Goal: Answer question/provide support: Share knowledge or assist other users

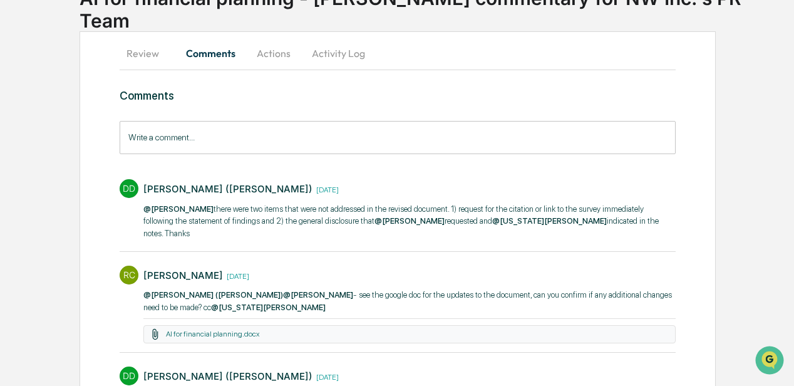
scroll to position [41, 0]
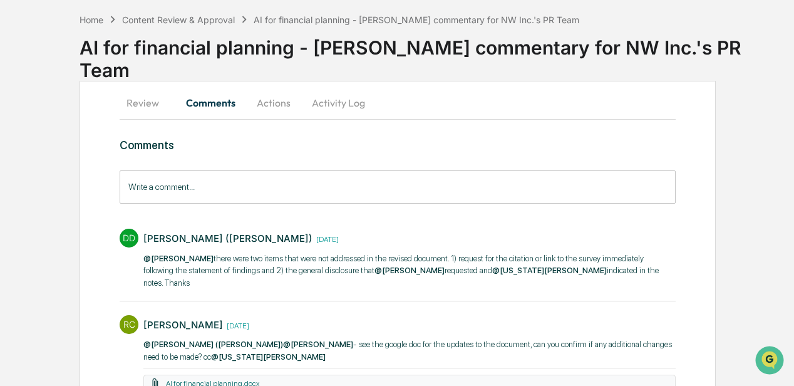
click at [148, 100] on button "Review" at bounding box center [148, 103] width 56 height 30
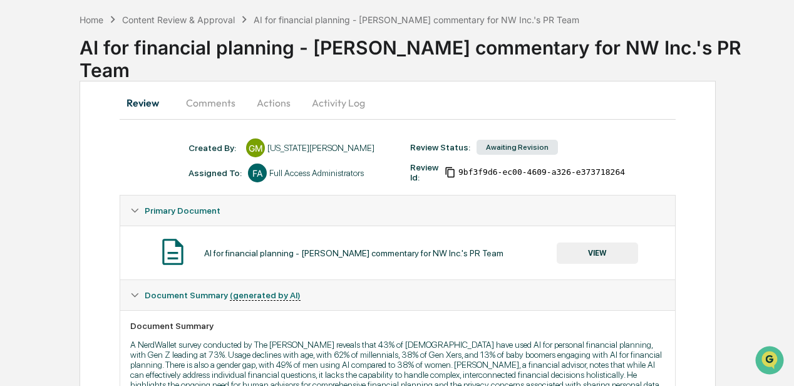
click at [271, 103] on button "Actions" at bounding box center [273, 103] width 56 height 30
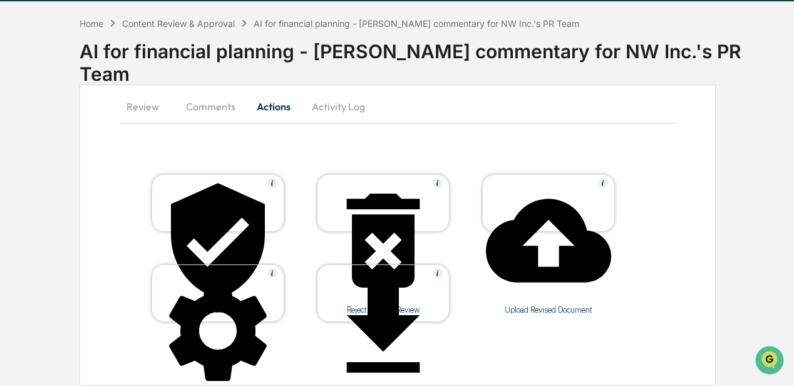
scroll to position [36, 0]
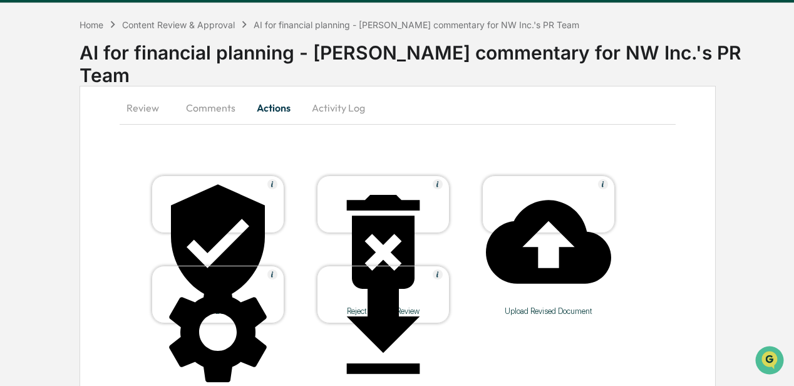
click at [210, 110] on button "Comments" at bounding box center [211, 108] width 70 height 30
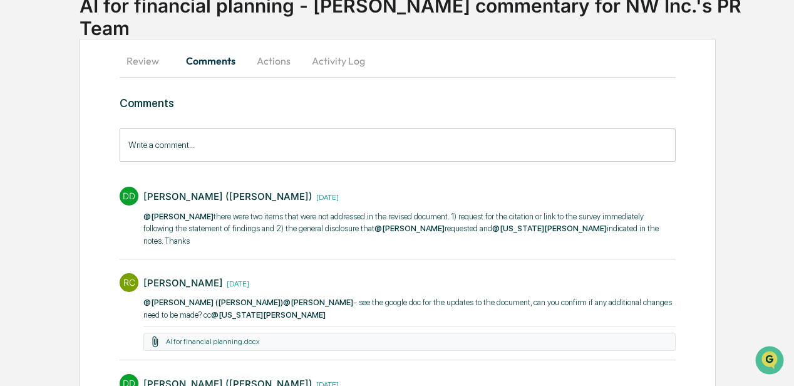
scroll to position [125, 0]
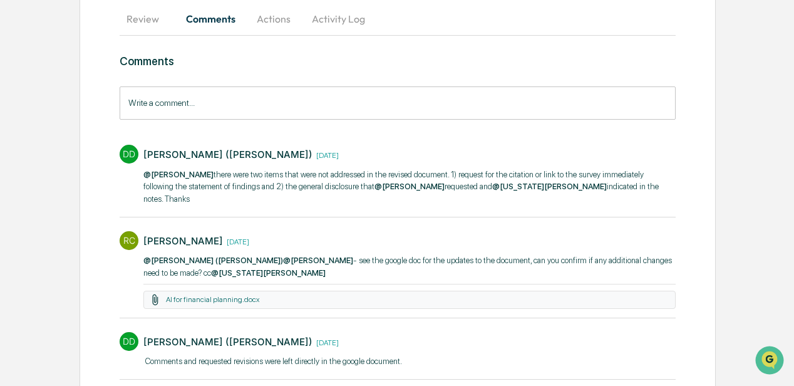
click at [154, 99] on div "Write a comment... Write a comment..." at bounding box center [398, 102] width 556 height 33
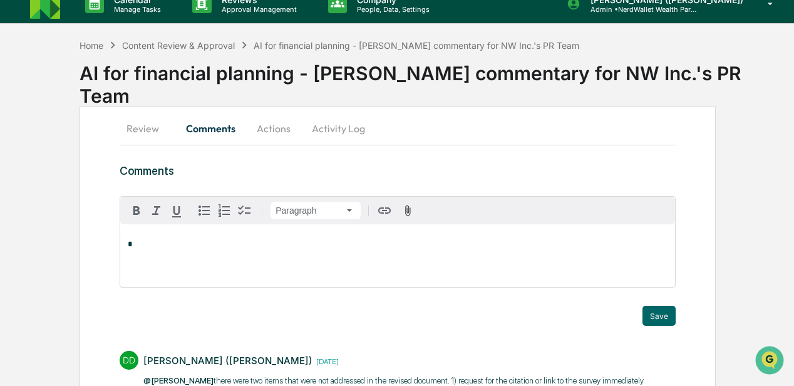
scroll to position [0, 0]
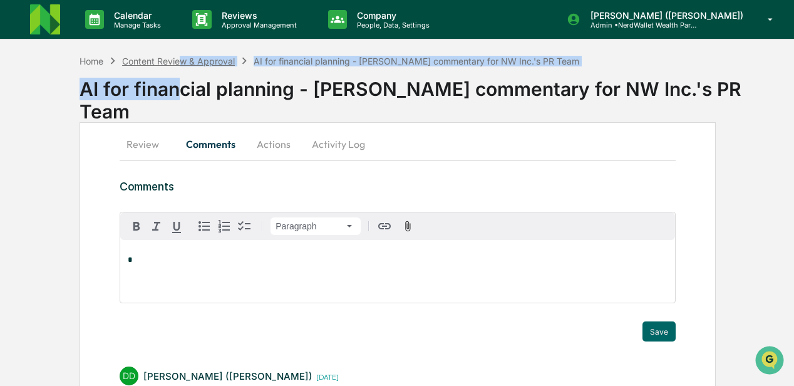
drag, startPoint x: 179, startPoint y: 83, endPoint x: 179, endPoint y: 75, distance: 7.5
click at [179, 75] on div "Home Content Review & Approval AI for financial planning - [PERSON_NAME] commen…" at bounding box center [437, 91] width 714 height 74
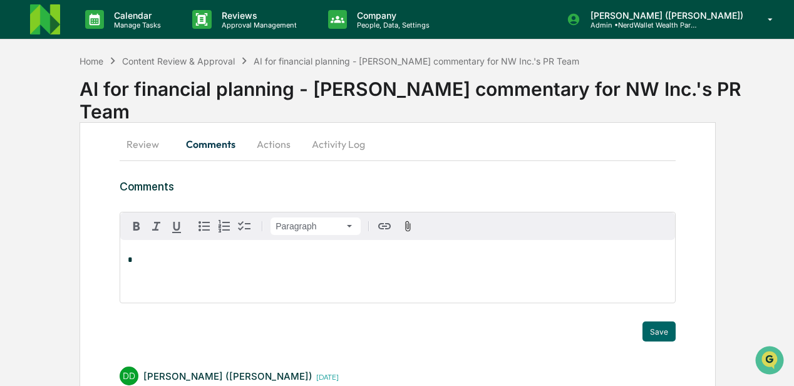
drag, startPoint x: 179, startPoint y: 75, endPoint x: 230, endPoint y: 104, distance: 58.3
click at [230, 104] on div "AI for financial planning - [PERSON_NAME] commentary for NW Inc.'s PR Team" at bounding box center [437, 95] width 714 height 55
drag, startPoint x: 230, startPoint y: 104, endPoint x: 178, endPoint y: 71, distance: 61.7
click at [178, 66] on div "Content Review & Approval" at bounding box center [178, 61] width 113 height 11
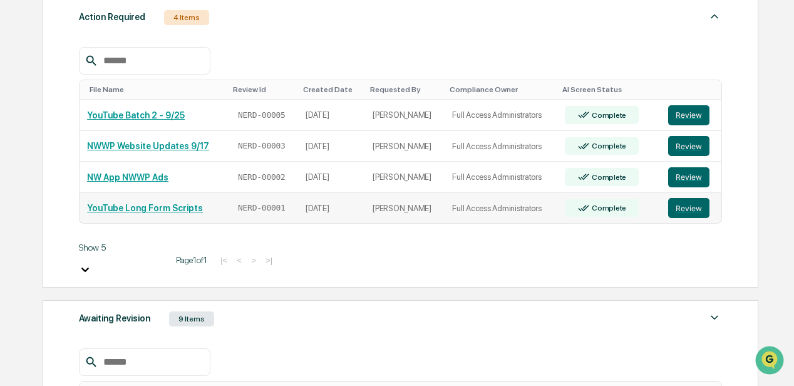
scroll to position [292, 0]
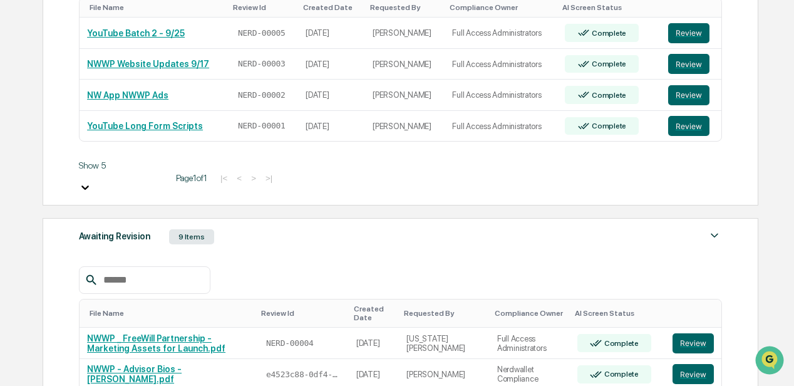
click at [123, 228] on div "Awaiting Revision" at bounding box center [114, 236] width 71 height 16
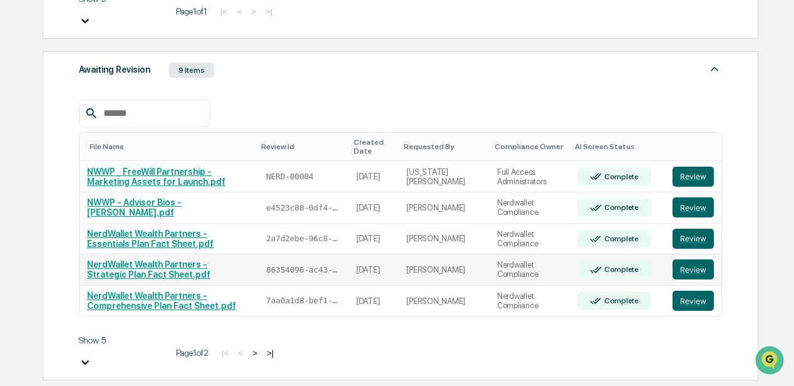
scroll to position [459, 0]
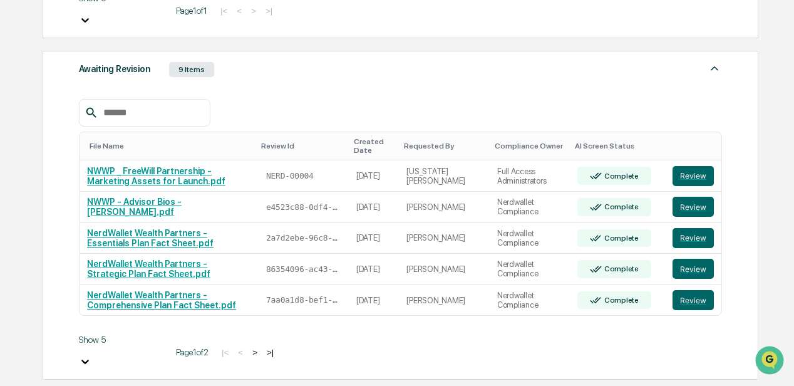
click at [133, 334] on body "Calendar Manage Tasks Reviews Approval Management Company People, Data, Setting…" at bounding box center [397, 278] width 794 height 1475
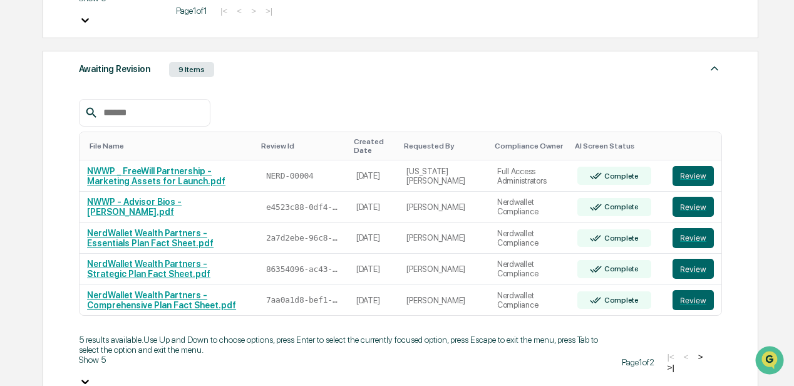
scroll to position [536, 0]
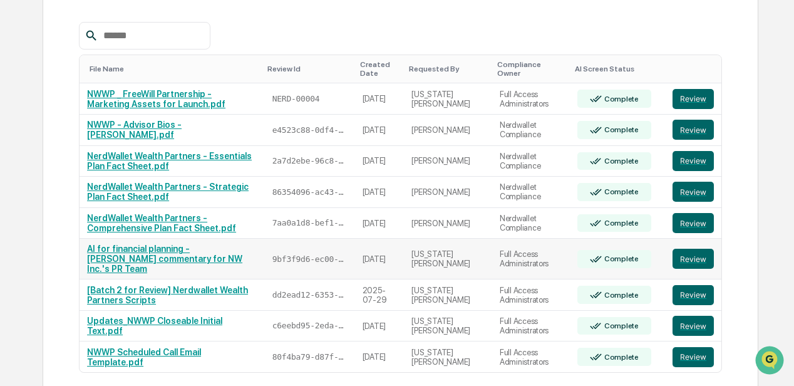
click at [232, 244] on link "AI for financial planning - [PERSON_NAME] commentary for NW Inc.'s PR Team" at bounding box center [164, 259] width 155 height 30
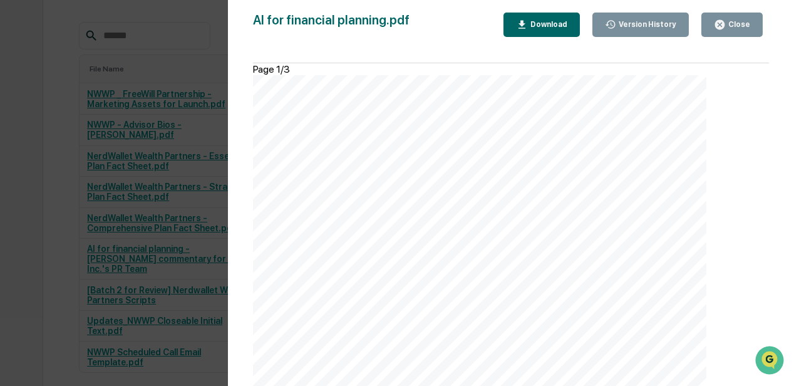
click at [75, 137] on div "Version History [DATE] 01:49 PM [US_STATE][PERSON_NAME] AI for financial planni…" at bounding box center [397, 193] width 794 height 386
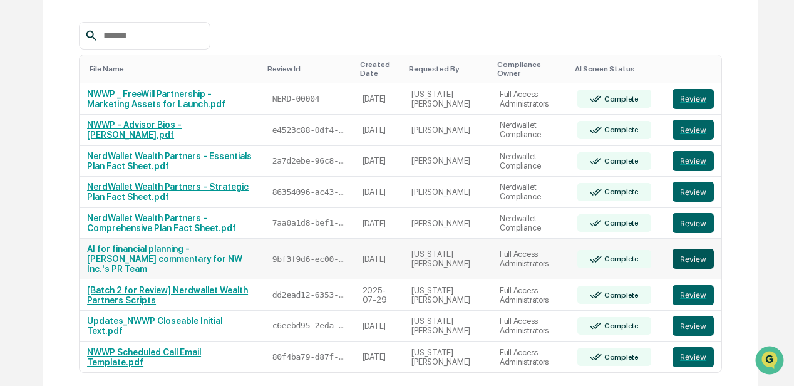
click at [694, 249] on button "Review" at bounding box center [693, 259] width 41 height 20
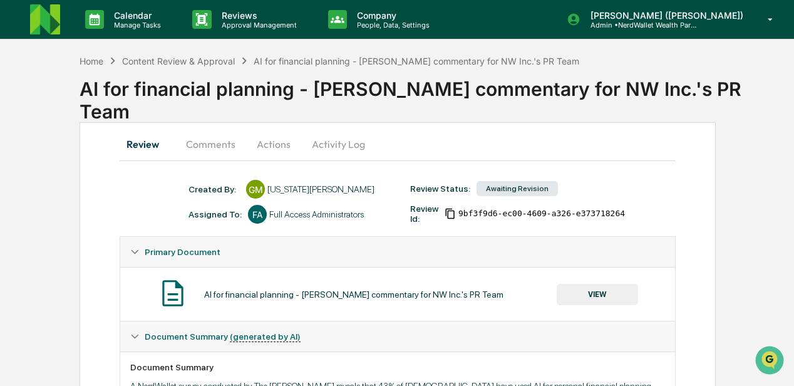
click at [301, 215] on div "Full Access Administrators" at bounding box center [316, 214] width 95 height 10
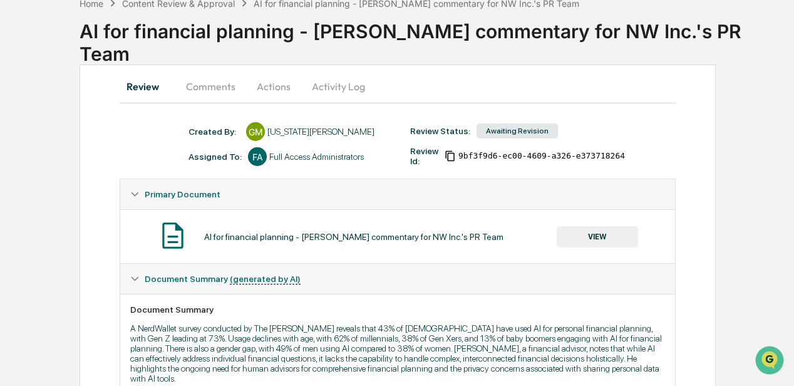
scroll to position [57, 0]
click at [327, 88] on button "Activity Log" at bounding box center [338, 87] width 73 height 30
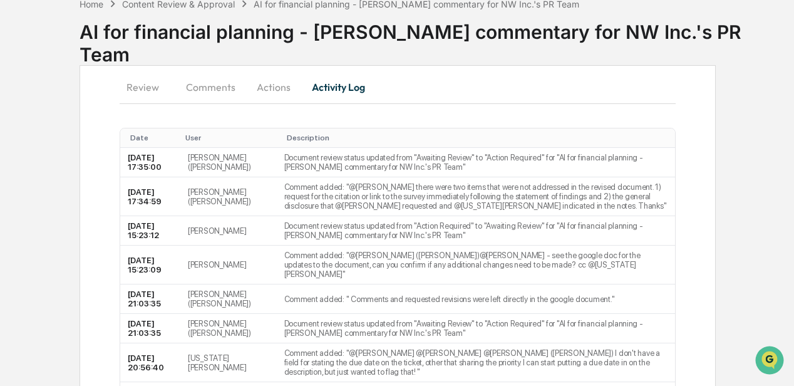
click at [271, 89] on button "Actions" at bounding box center [273, 87] width 56 height 30
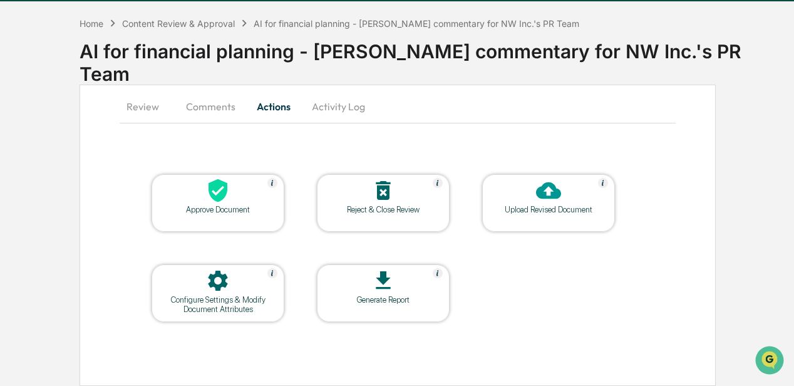
scroll to position [36, 0]
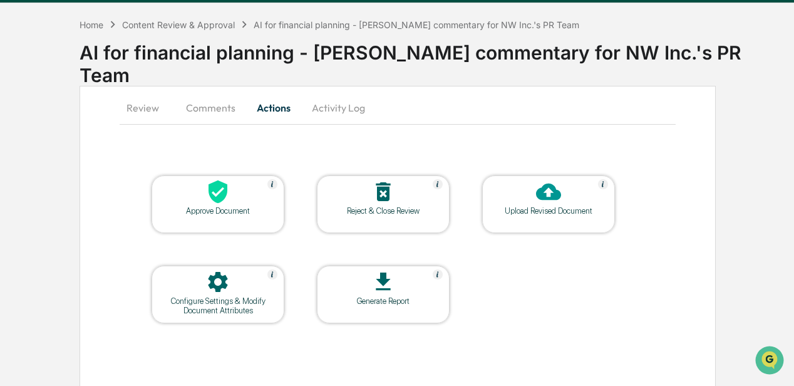
click at [222, 304] on div "Configure Settings & Modify Document Attributes" at bounding box center [218, 305] width 113 height 19
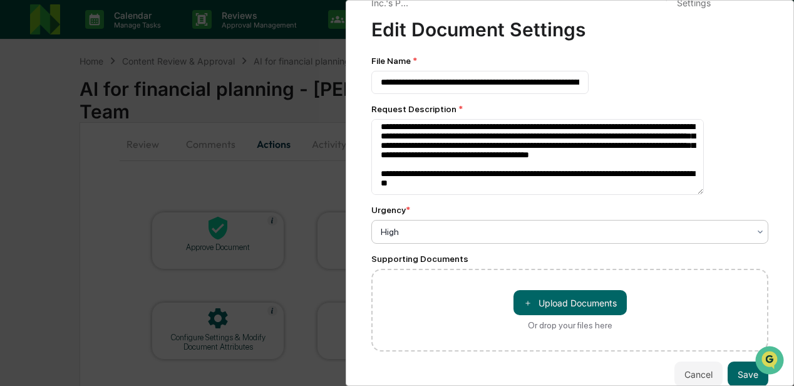
scroll to position [54, 0]
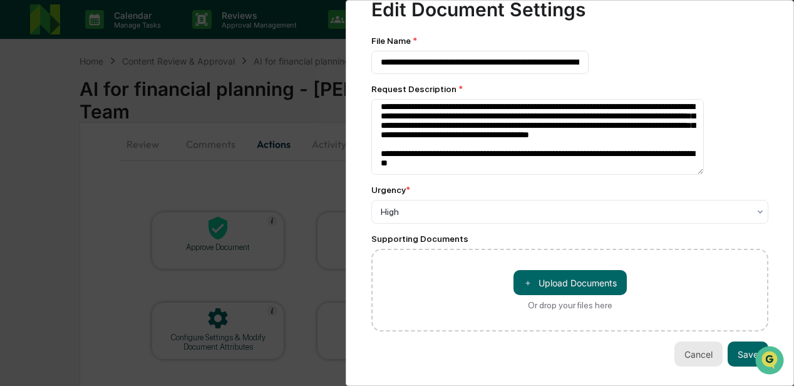
click at [688, 351] on button "Cancel" at bounding box center [698, 353] width 48 height 25
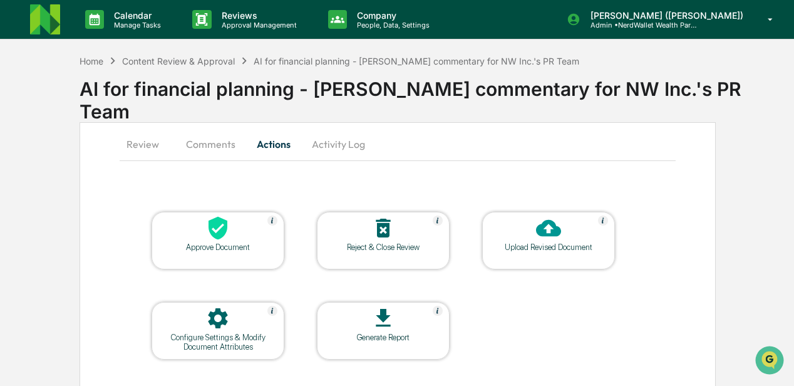
click at [324, 144] on button "Activity Log" at bounding box center [338, 144] width 73 height 30
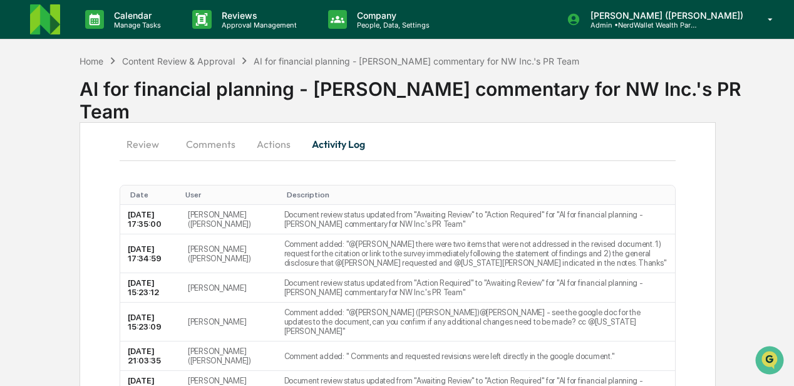
click at [227, 143] on button "Comments" at bounding box center [211, 144] width 70 height 30
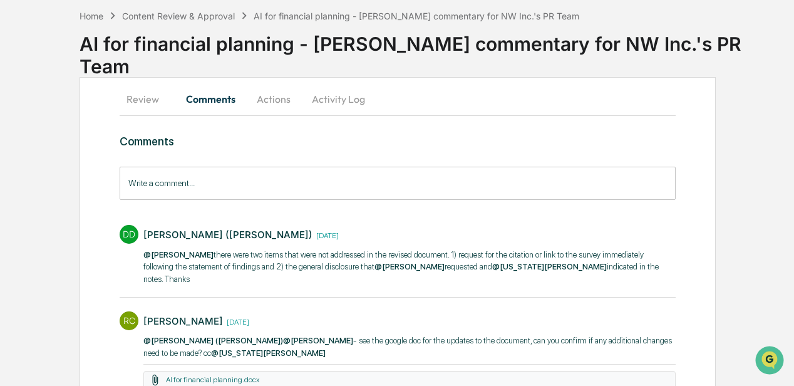
scroll to position [41, 0]
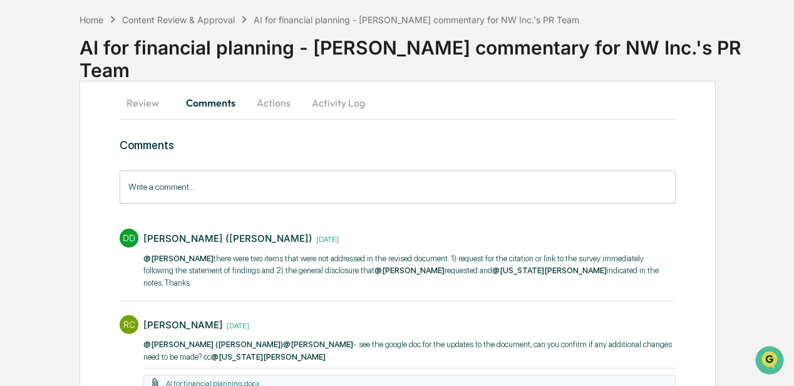
click at [147, 103] on button "Review" at bounding box center [148, 103] width 56 height 30
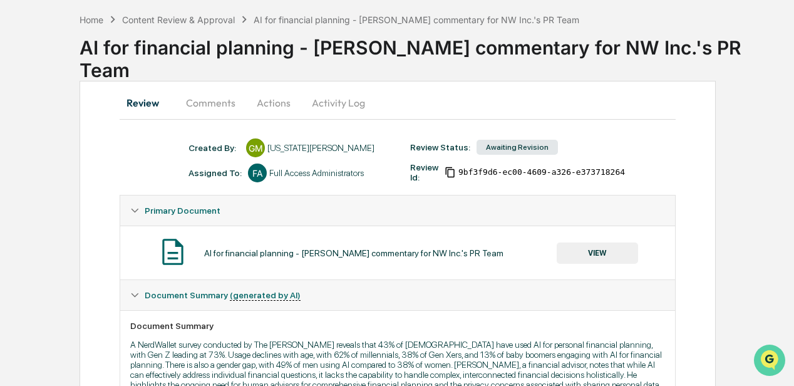
click at [758, 358] on img "Open customer support" at bounding box center [769, 360] width 31 height 25
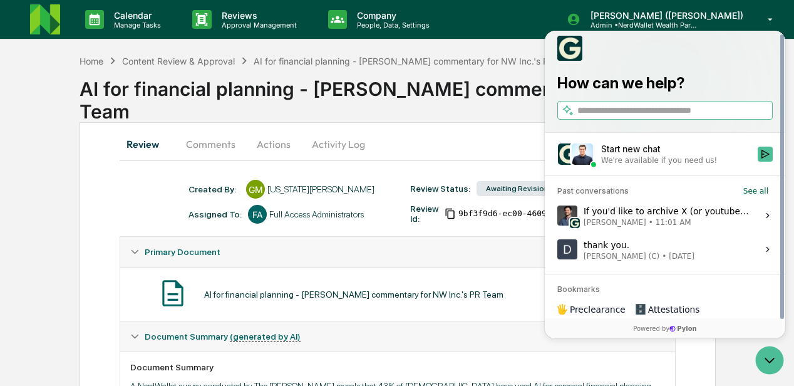
scroll to position [0, 0]
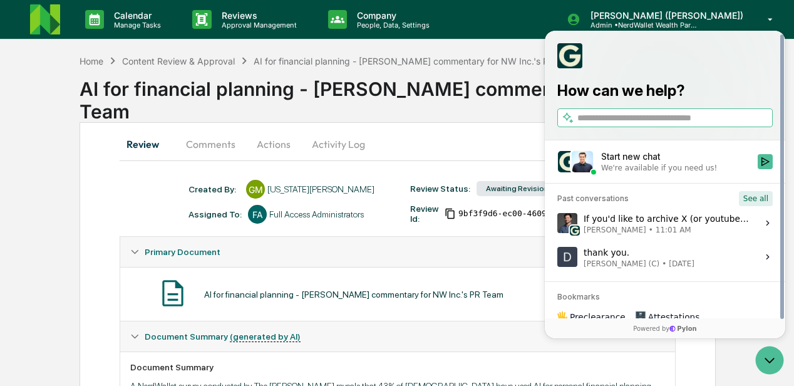
click at [751, 199] on button "See all" at bounding box center [756, 198] width 34 height 15
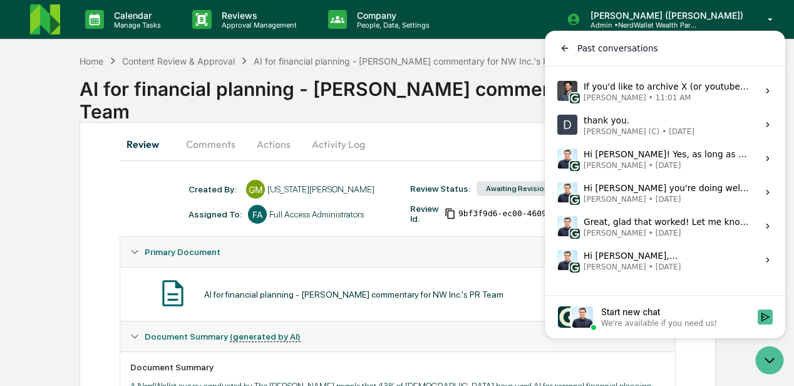
click at [601, 88] on div "If you'd like to archive X (or youtube) sooner than that we have a paid add on …" at bounding box center [667, 91] width 167 height 24
click at [557, 91] on button "View issue" at bounding box center [557, 91] width 1 height 1
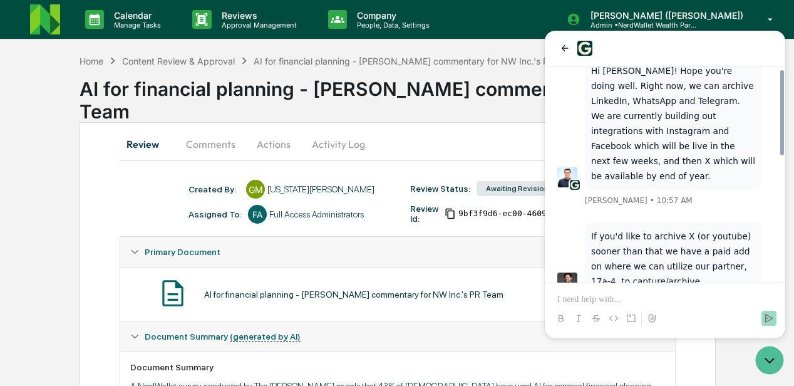
scroll to position [314, 0]
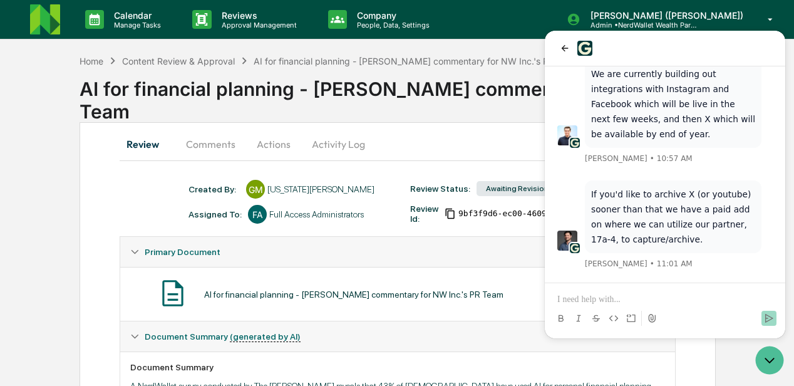
click at [589, 297] on p at bounding box center [664, 299] width 215 height 13
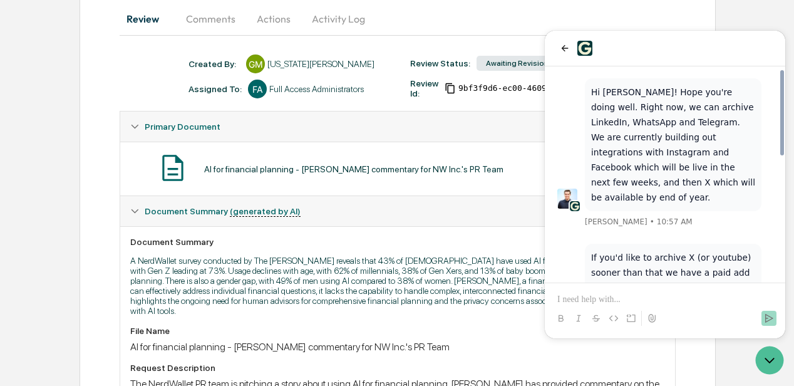
scroll to position [230, 0]
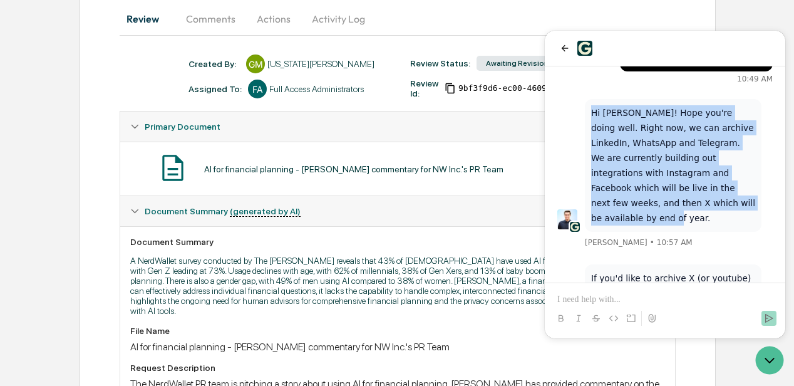
drag, startPoint x: 590, startPoint y: 128, endPoint x: 665, endPoint y: 220, distance: 118.4
click at [665, 220] on div "Hi DeeAnn! Hope you're doing well. Right now, we can archive LinkedIn, WhatsApp…" at bounding box center [673, 165] width 177 height 133
copy p "Hi DeeAnn! Hope you're doing well. Right now, we can archive LinkedIn, WhatsApp…"
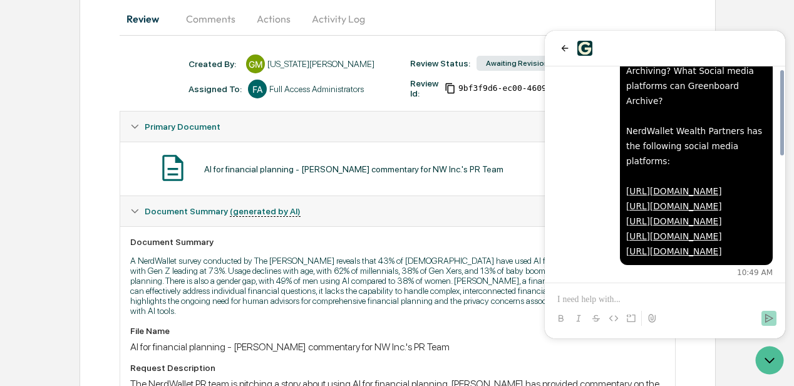
scroll to position [81, 0]
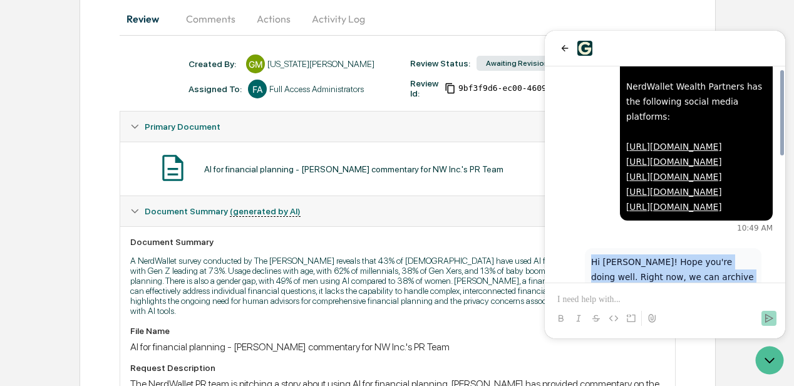
drag, startPoint x: 564, startPoint y: 114, endPoint x: 633, endPoint y: 226, distance: 131.9
click at [633, 214] on div "Question about Social Media Archiving? What Social media platforms can Greenboa…" at bounding box center [696, 109] width 140 height 210
drag, startPoint x: 633, startPoint y: 226, endPoint x: 615, endPoint y: 129, distance: 98.7
copy div "NerdWallet Wealth Partners has the following social media platforms: https://ww…"
